Goal: Transaction & Acquisition: Purchase product/service

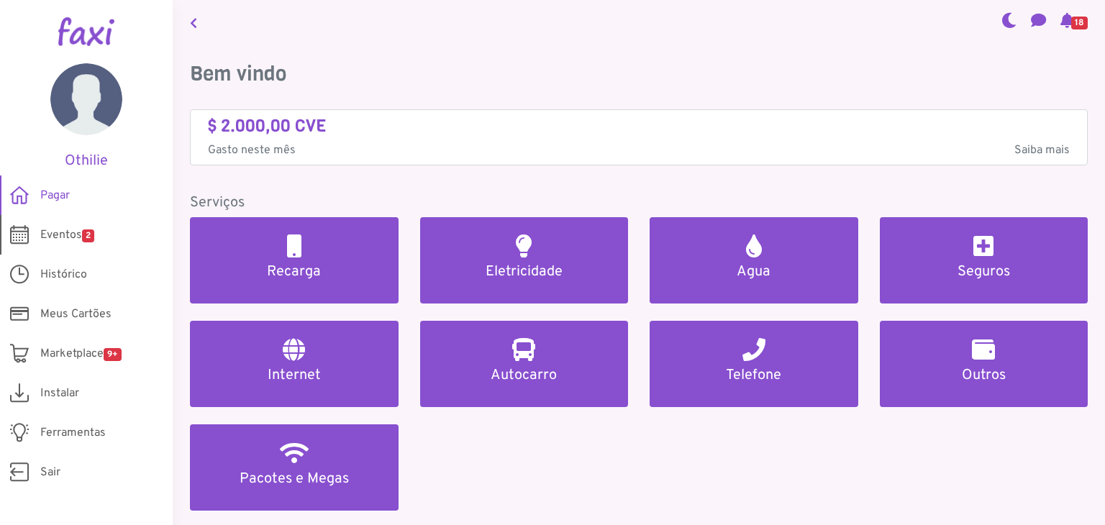
click at [73, 235] on span "Eventos 2" at bounding box center [67, 235] width 54 height 17
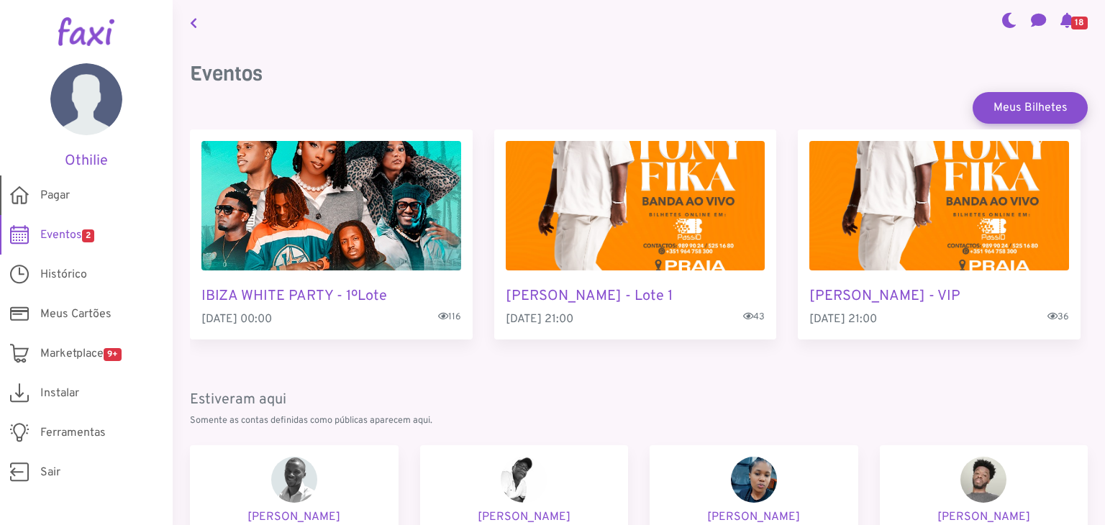
click at [55, 199] on span "Pagar" at bounding box center [55, 195] width 30 height 17
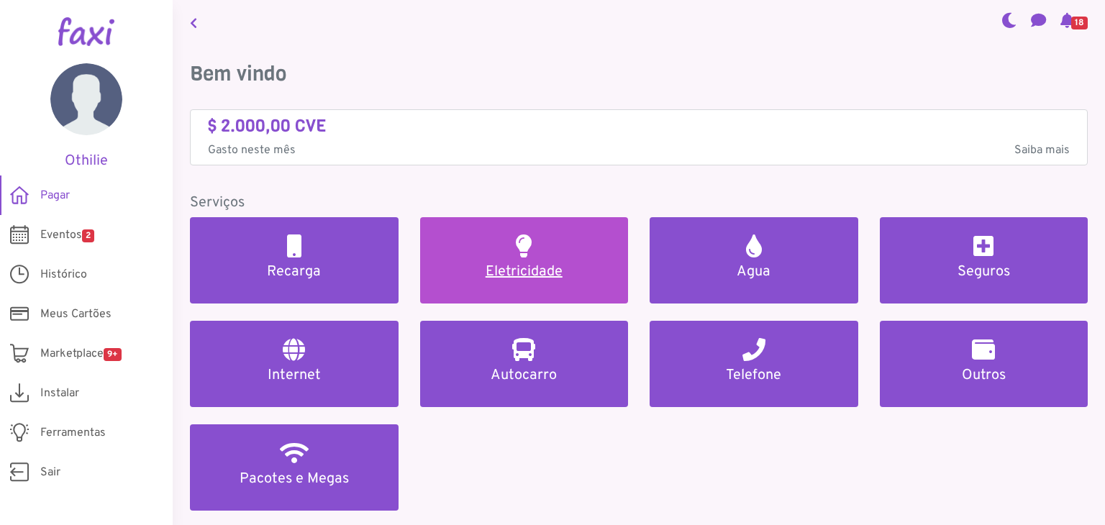
click at [551, 260] on link "Eletricidade" at bounding box center [524, 260] width 209 height 86
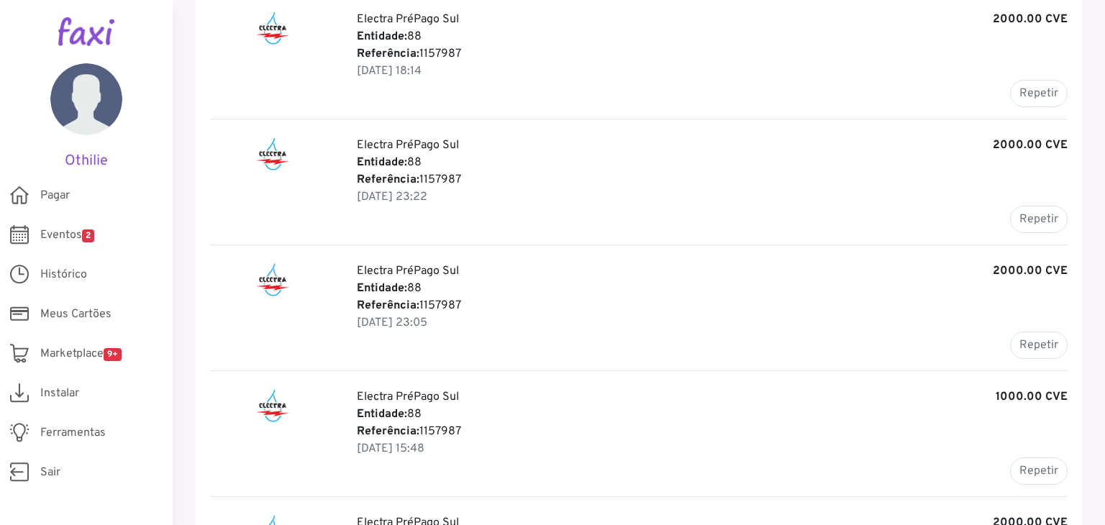
scroll to position [653, 0]
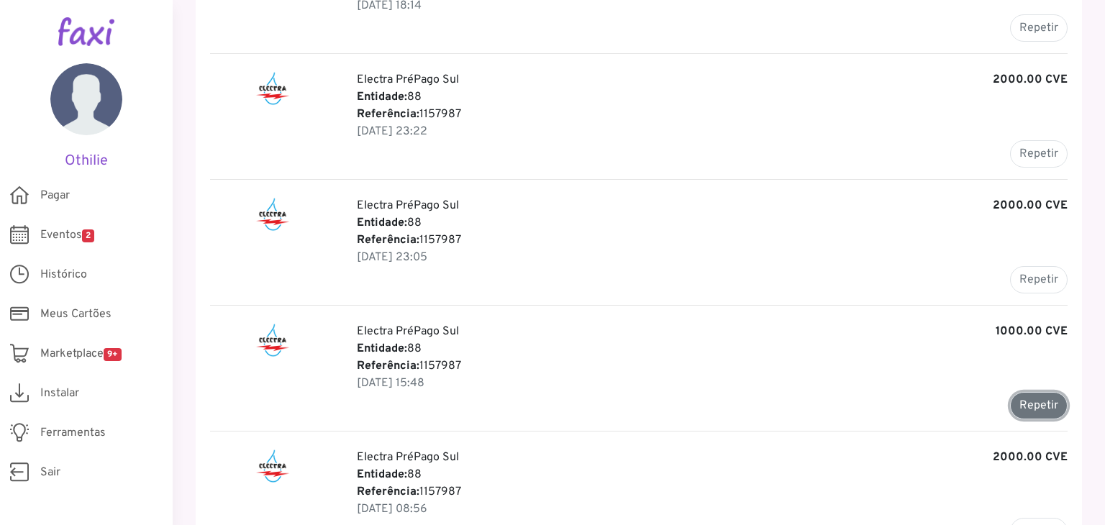
click at [1036, 412] on button "Repetir" at bounding box center [1039, 405] width 58 height 27
type input "*******"
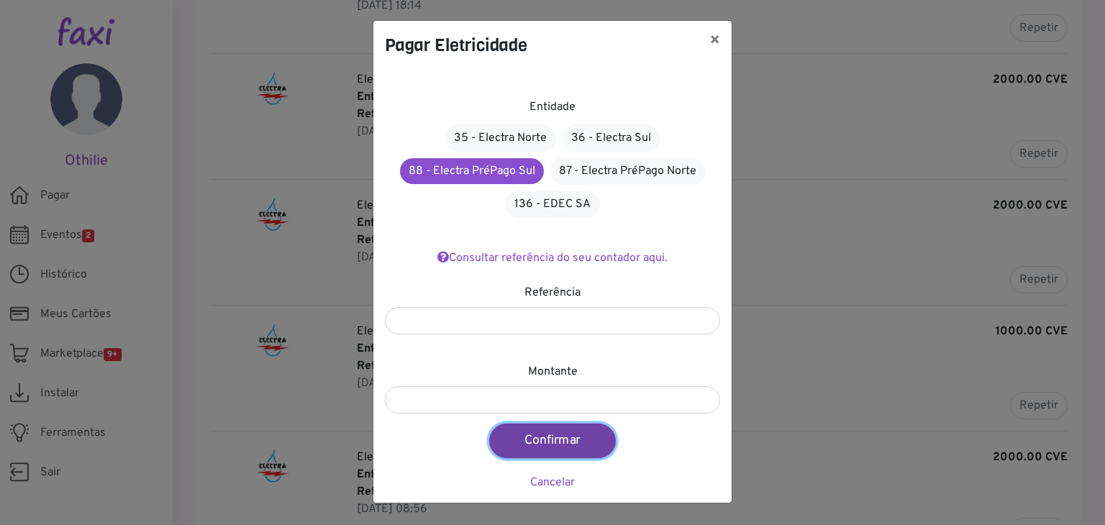
click at [576, 443] on button "Confirmar" at bounding box center [552, 441] width 127 height 35
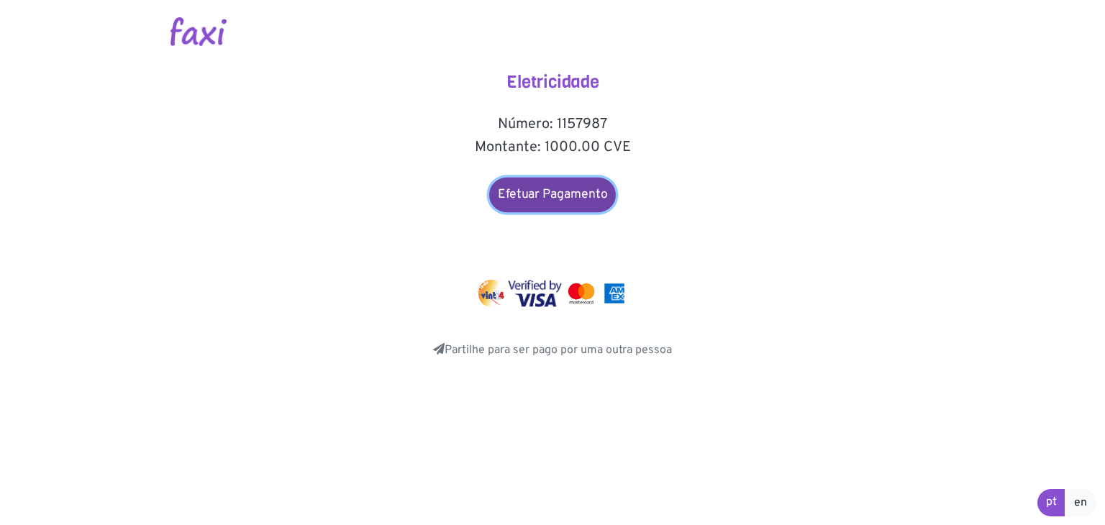
click at [535, 199] on link "Efetuar Pagamento" at bounding box center [552, 195] width 127 height 35
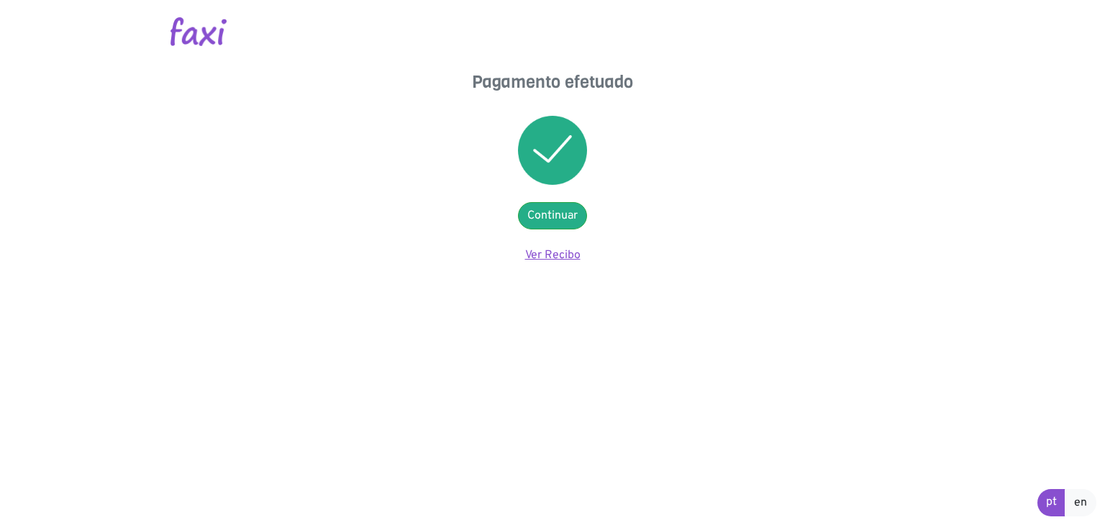
click at [543, 253] on link "Ver Recibo" at bounding box center [552, 255] width 55 height 14
